Goal: Contribute content

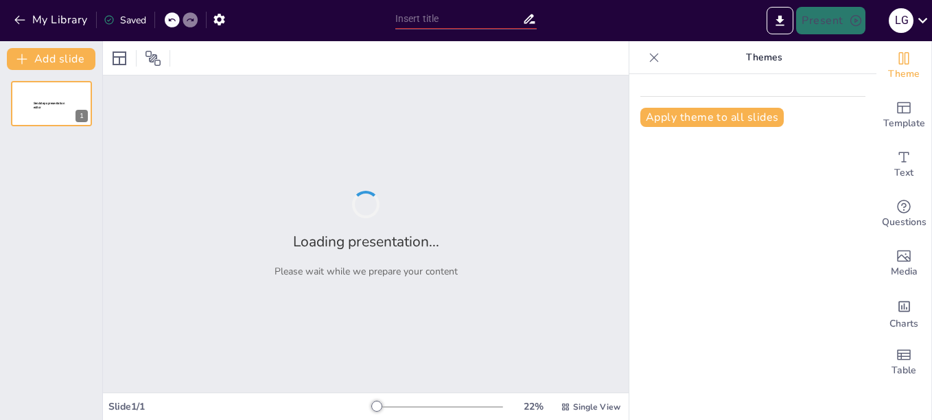
type input "Evaluación de Casos de Intoxicación por Animales Ponzoñosos: Protocolo y Regist…"
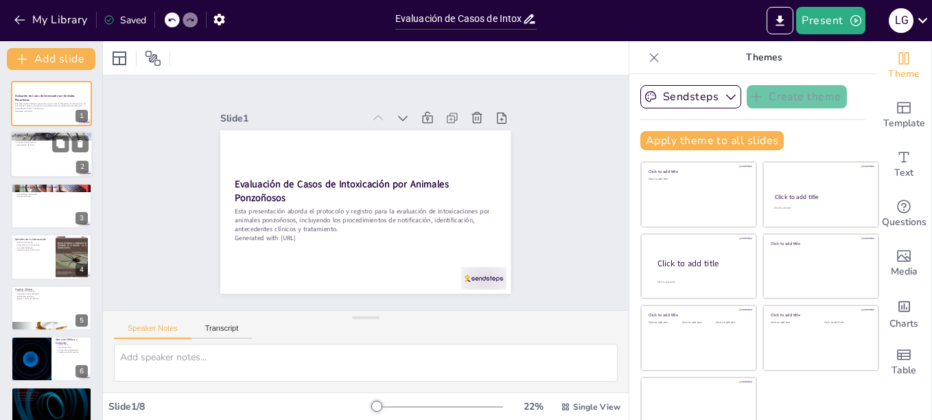
click at [54, 156] on div at bounding box center [51, 155] width 82 height 47
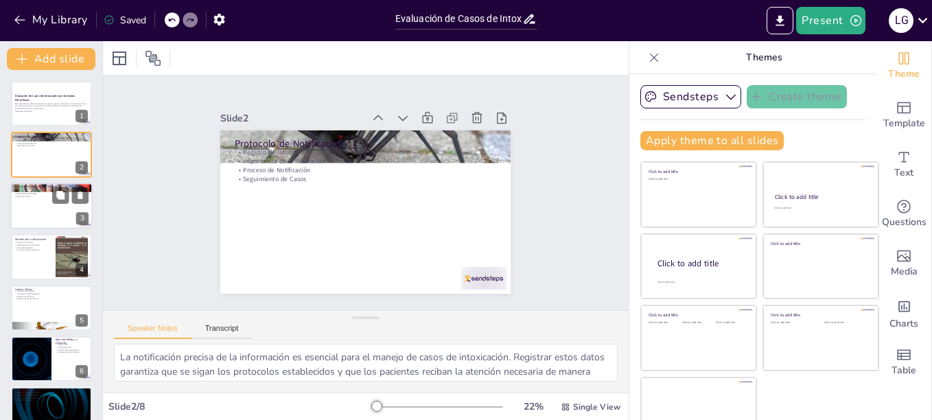
click at [24, 205] on div at bounding box center [51, 206] width 82 height 47
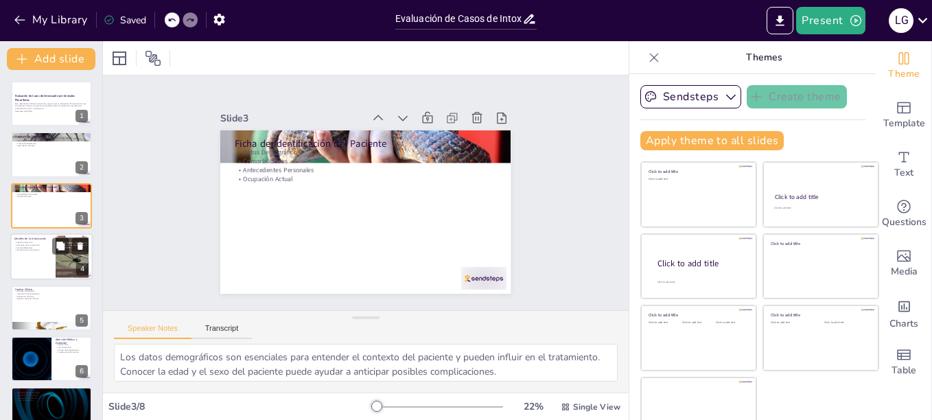
click at [32, 264] on div at bounding box center [51, 256] width 82 height 47
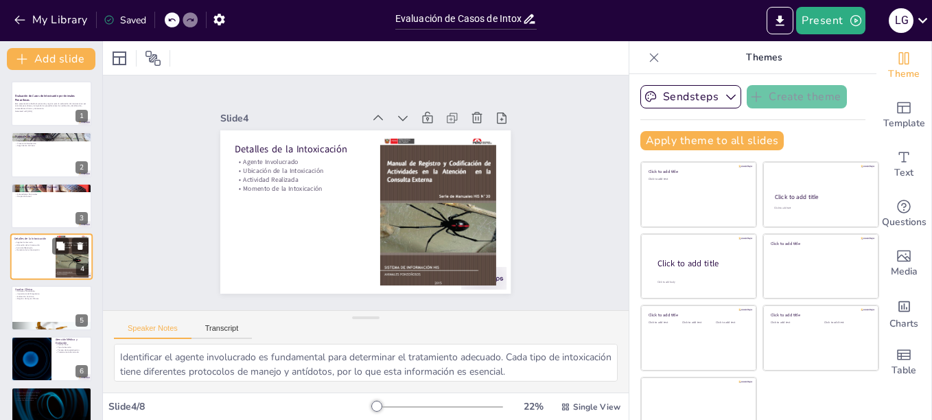
scroll to position [12, 0]
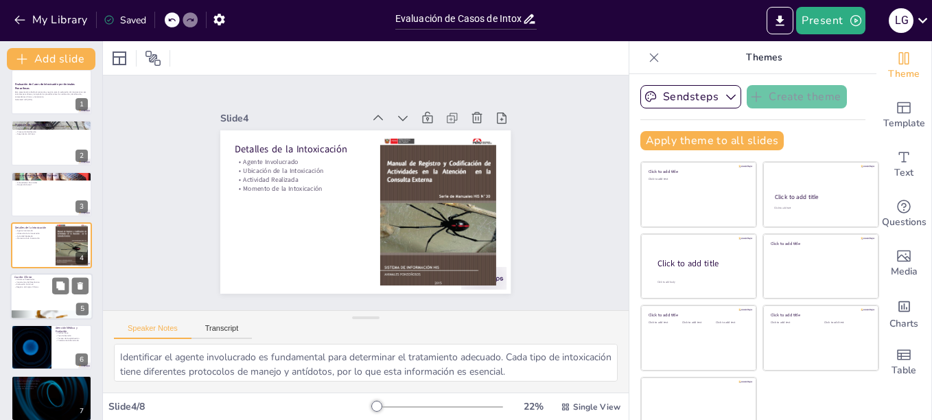
click at [36, 295] on div at bounding box center [51, 296] width 82 height 47
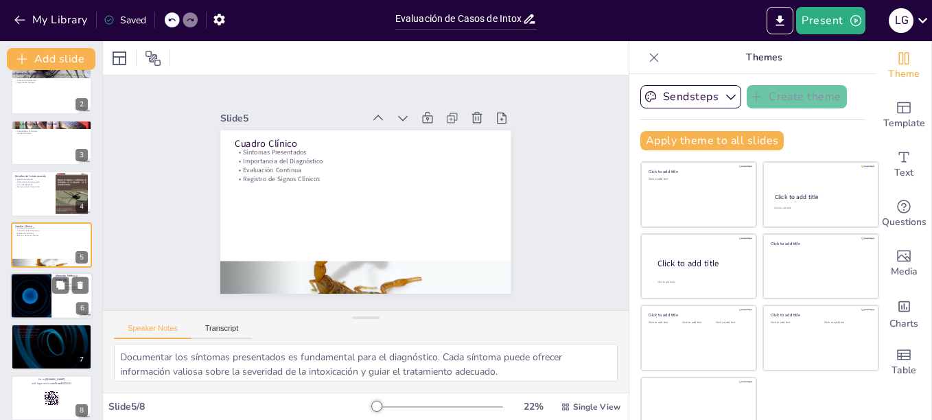
click at [41, 308] on div at bounding box center [31, 296] width 82 height 47
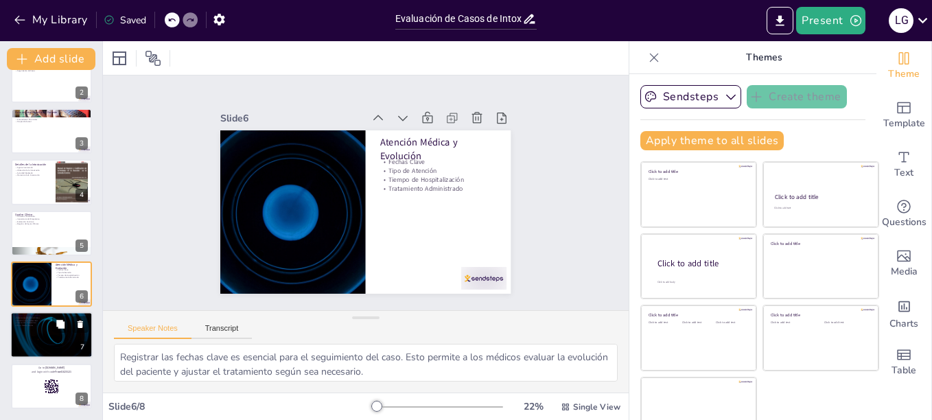
click at [42, 334] on div at bounding box center [51, 335] width 82 height 47
type textarea "La administración de antídotos es un componente crítico en el tratamiento de in…"
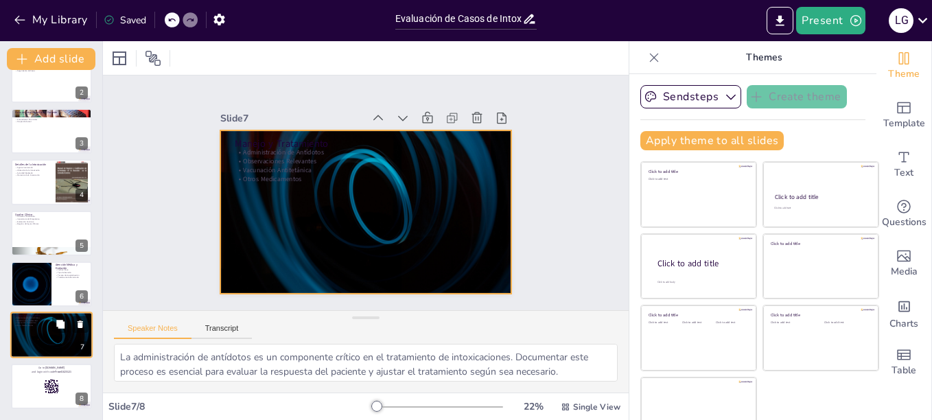
scroll to position [23, 0]
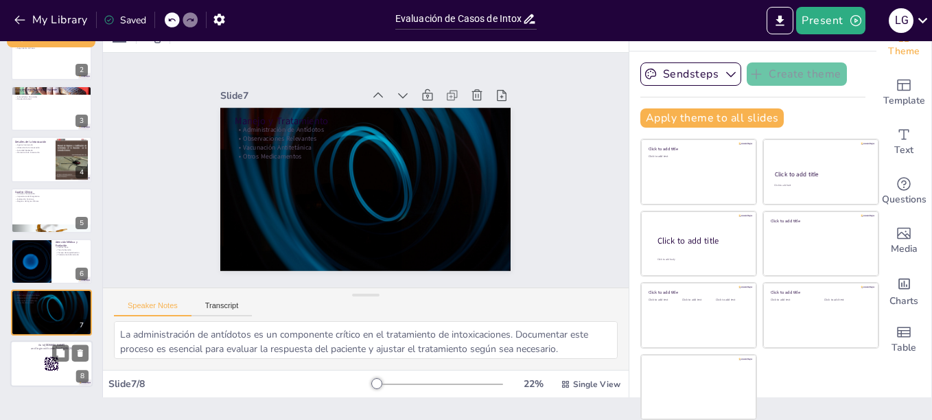
click at [38, 356] on div at bounding box center [51, 364] width 82 height 47
